Goal: Complete application form: Complete application form

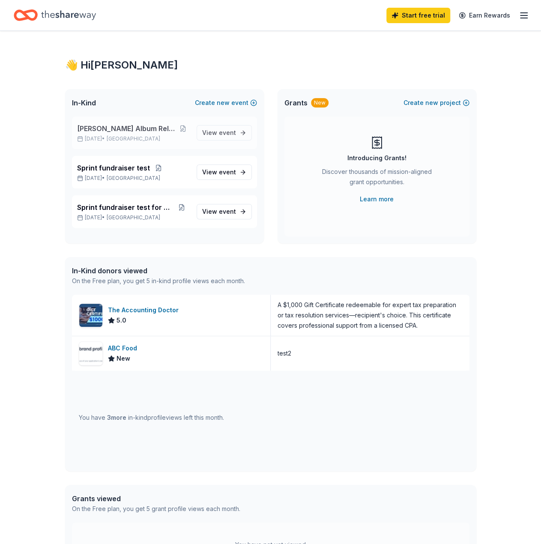
click at [152, 134] on div "[PERSON_NAME] Album Release Party [DATE] • [GEOGRAPHIC_DATA]" at bounding box center [133, 132] width 113 height 19
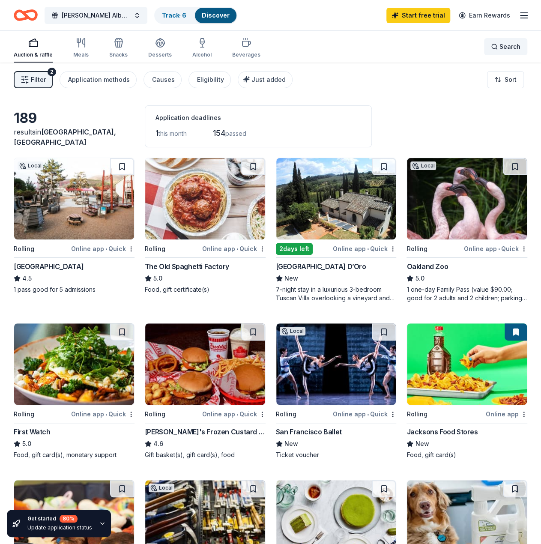
click at [502, 44] on span "Search" at bounding box center [509, 47] width 21 height 10
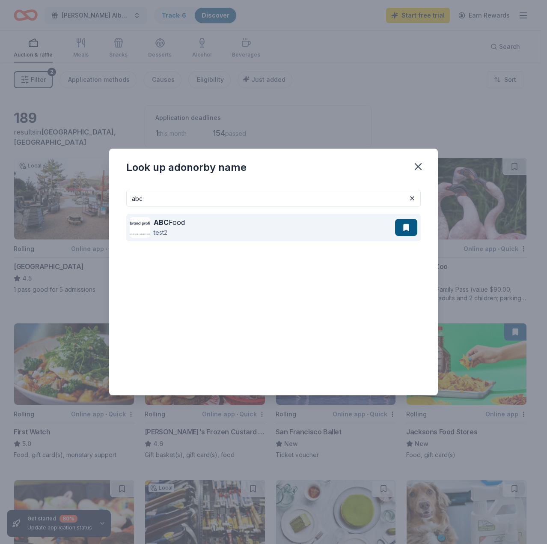
type input "abc"
click at [217, 220] on div "ABC Food test2" at bounding box center [262, 227] width 265 height 27
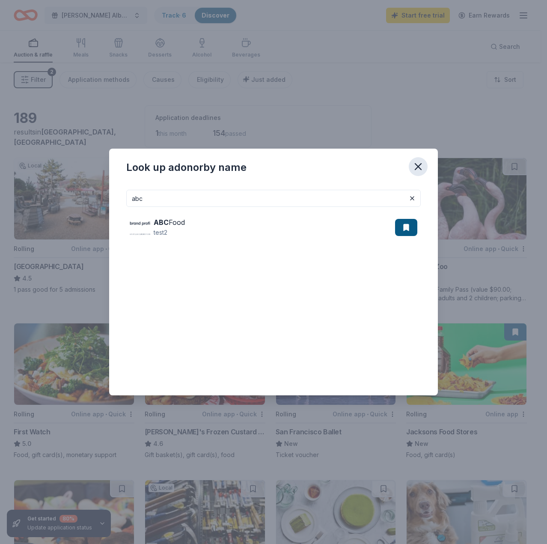
click at [417, 166] on icon "button" at bounding box center [418, 166] width 12 height 12
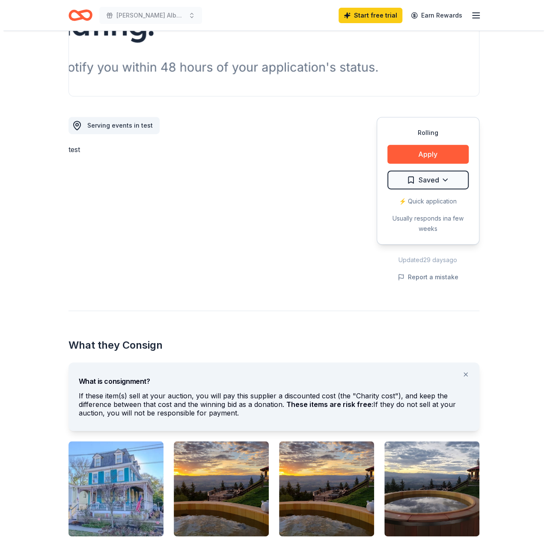
scroll to position [86, 0]
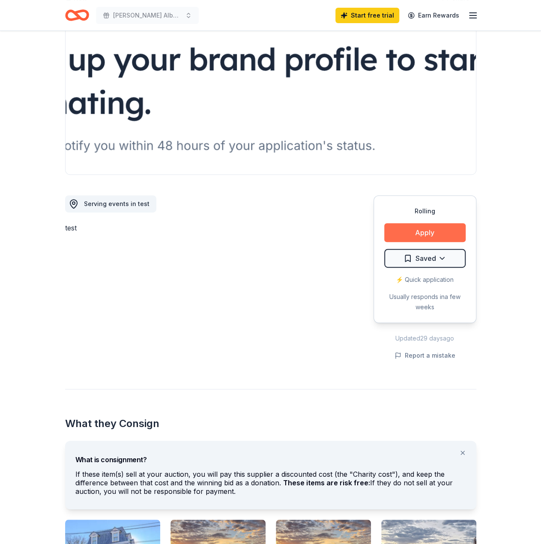
click at [401, 229] on button "Apply" at bounding box center [424, 232] width 81 height 19
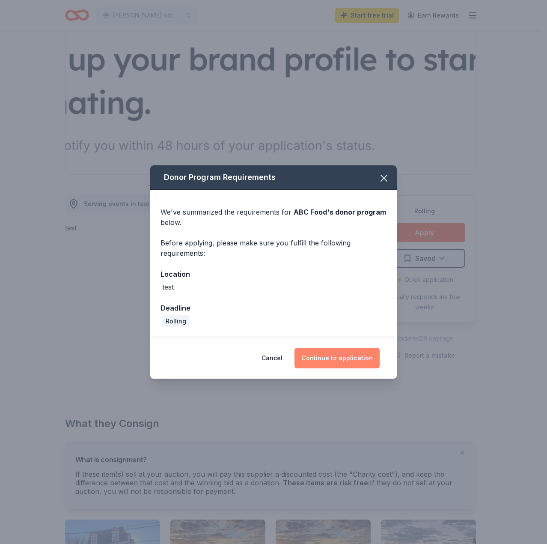
click at [324, 350] on button "Continue to application" at bounding box center [336, 358] width 85 height 21
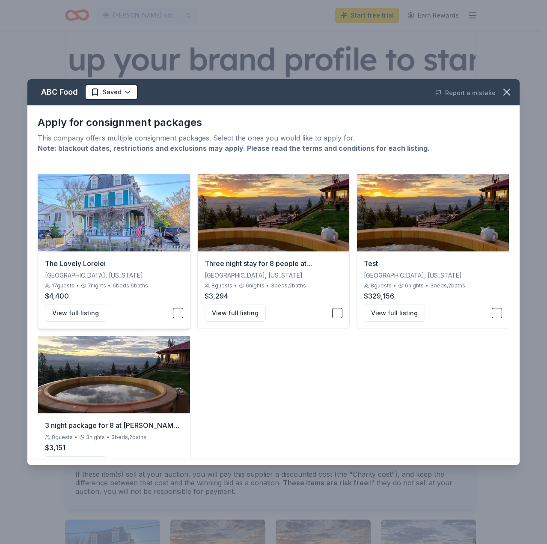
click at [177, 311] on button "button" at bounding box center [178, 313] width 10 height 10
click at [332, 308] on button "button" at bounding box center [337, 313] width 10 height 10
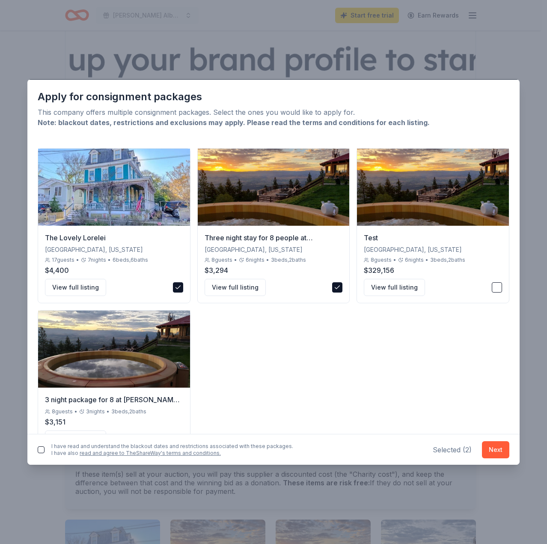
scroll to position [30, 0]
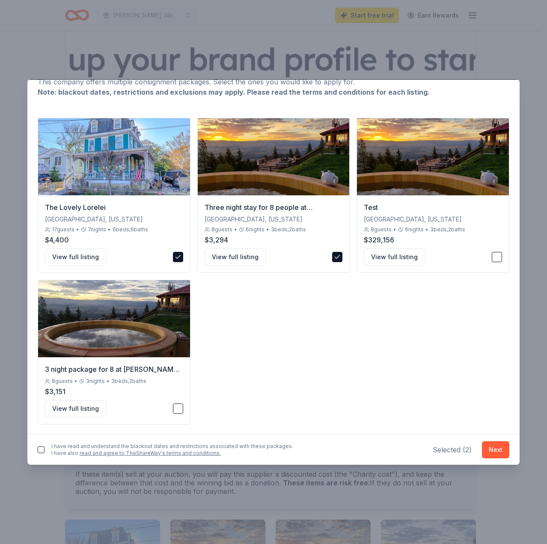
click at [40, 447] on button "button" at bounding box center [41, 449] width 7 height 7
click at [482, 454] on button "Next" at bounding box center [495, 449] width 27 height 17
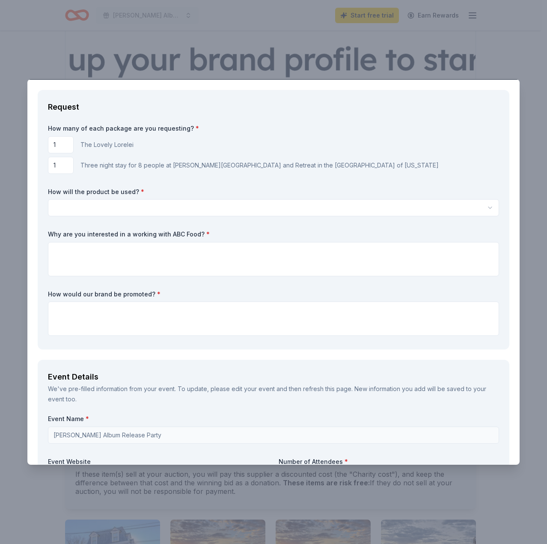
click at [57, 144] on input "1" at bounding box center [61, 144] width 26 height 17
type input "2"
click at [110, 207] on html "[PERSON_NAME] Album Release Party Start free trial Earn Rewards Rolling Share A…" at bounding box center [273, 186] width 547 height 544
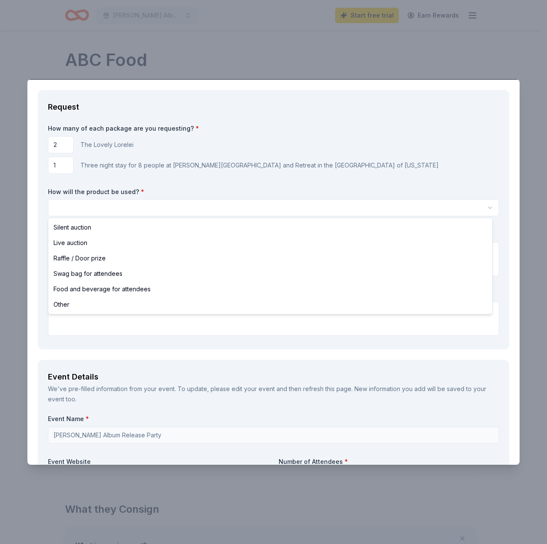
scroll to position [0, 0]
select select "silentAuction"
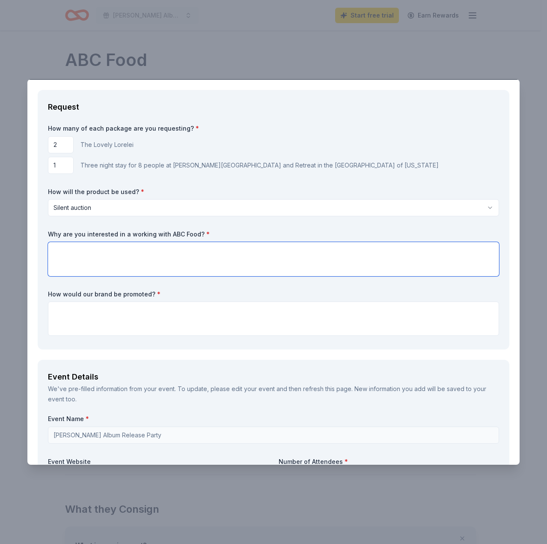
click at [113, 251] on textarea at bounding box center [273, 259] width 451 height 34
type textarea "B"
type textarea "S"
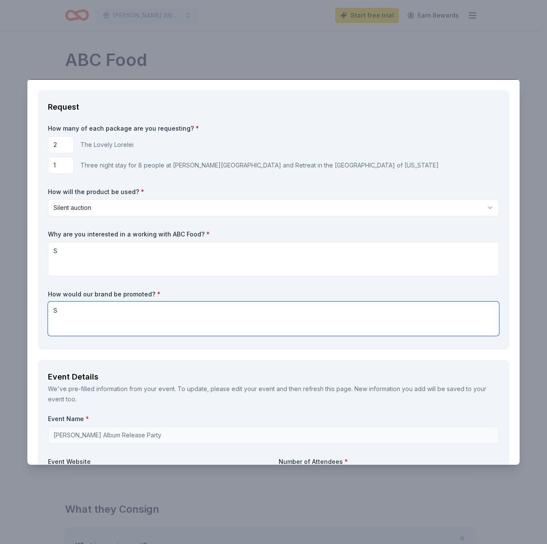
type textarea "S"
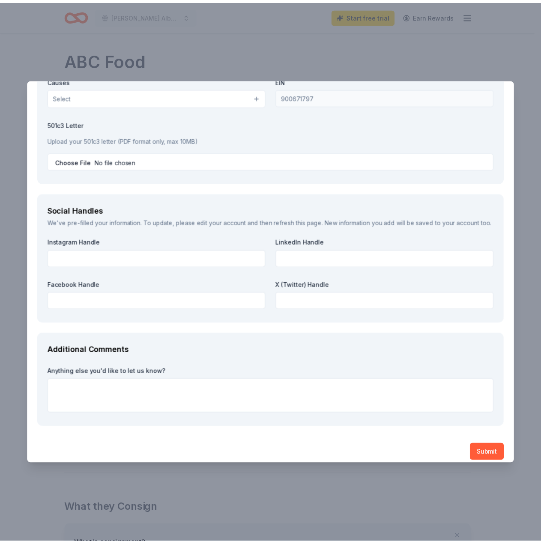
scroll to position [930, 0]
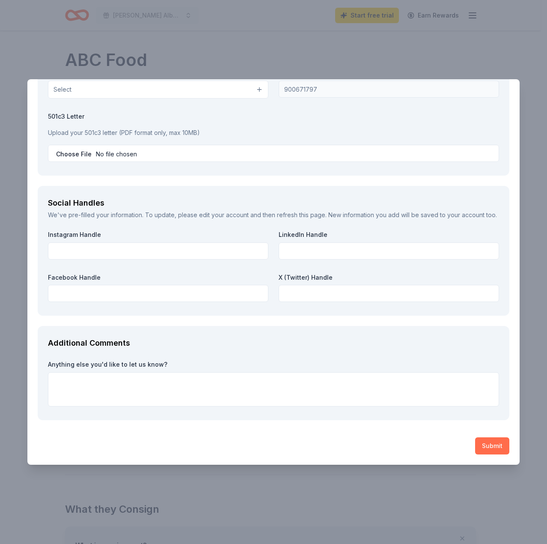
click at [476, 437] on button "Submit" at bounding box center [492, 445] width 34 height 17
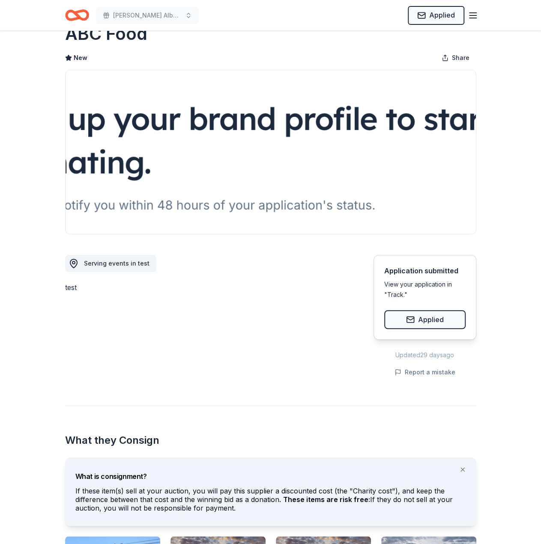
scroll to position [0, 0]
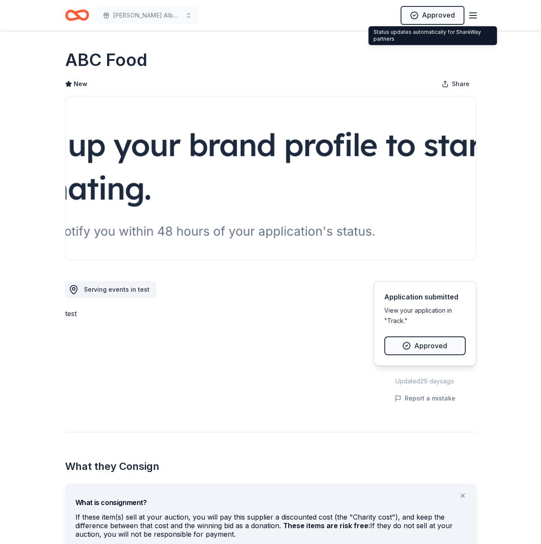
click at [473, 14] on icon "button" at bounding box center [472, 15] width 10 height 10
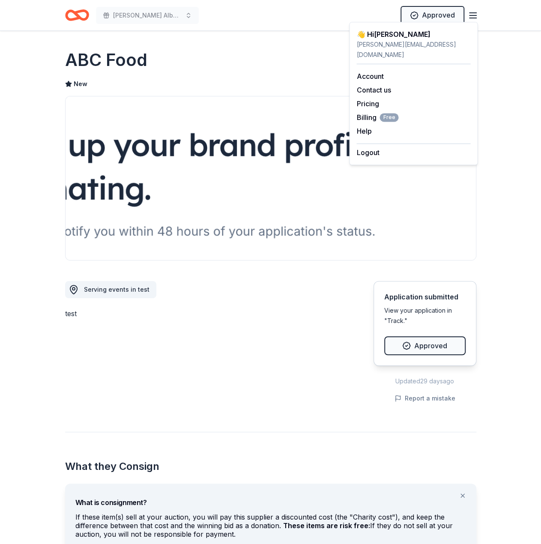
click at [473, 13] on icon "button" at bounding box center [472, 15] width 10 height 10
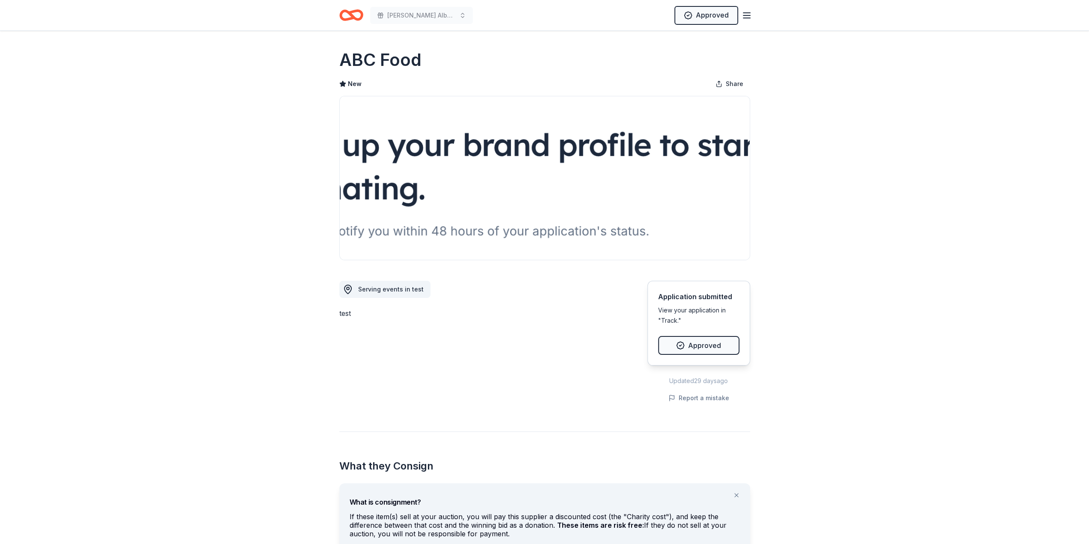
click at [340, 12] on icon "Home" at bounding box center [351, 15] width 24 height 20
click at [348, 12] on icon "Home" at bounding box center [354, 15] width 13 height 9
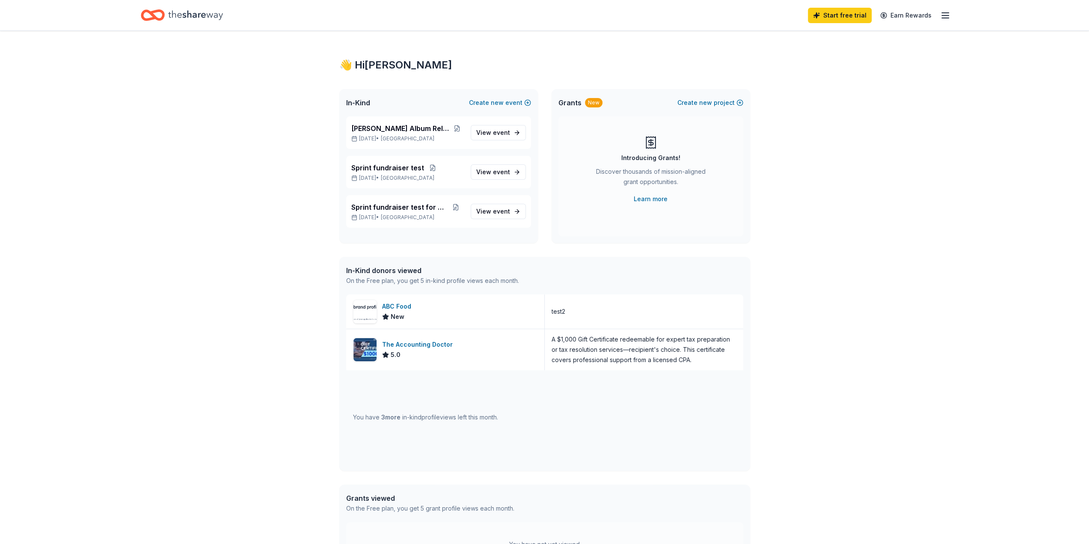
click at [540, 11] on div "Start free trial Earn Rewards" at bounding box center [545, 15] width 877 height 30
click at [540, 18] on line "button" at bounding box center [945, 18] width 7 height 0
click at [540, 72] on link "Account" at bounding box center [842, 76] width 27 height 9
